Goal: Navigation & Orientation: Find specific page/section

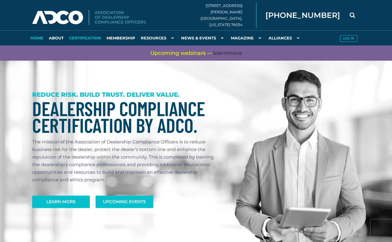
click at [88, 38] on link "Certification" at bounding box center [84, 37] width 37 height 15
